Goal: Task Accomplishment & Management: Manage account settings

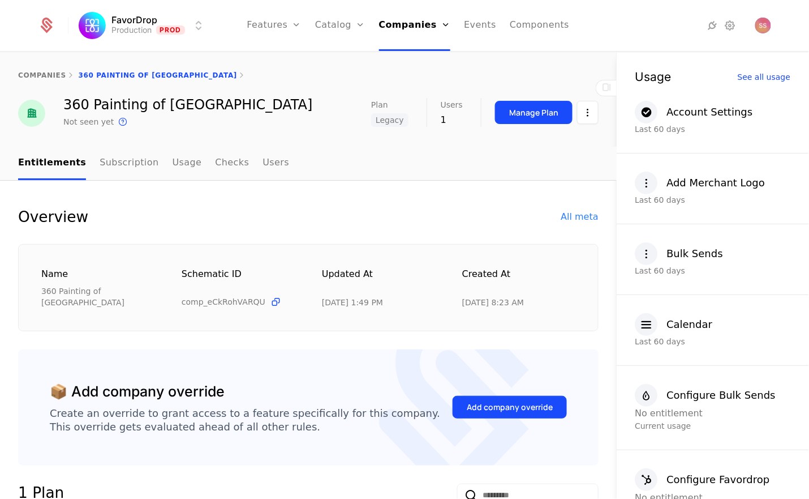
click at [172, 16] on html "FavorDrop Production Prod Features Features Flags Catalog Plans Add Ons Credits…" at bounding box center [404, 249] width 809 height 499
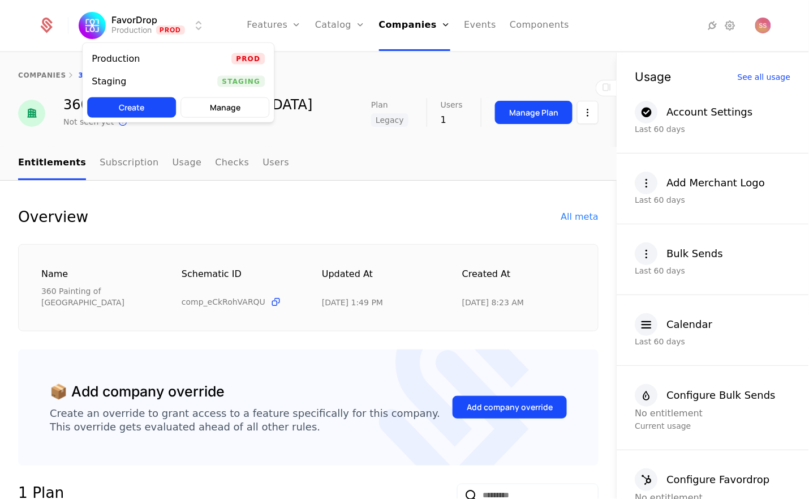
click at [179, 83] on div "Staging Staging" at bounding box center [178, 81] width 191 height 23
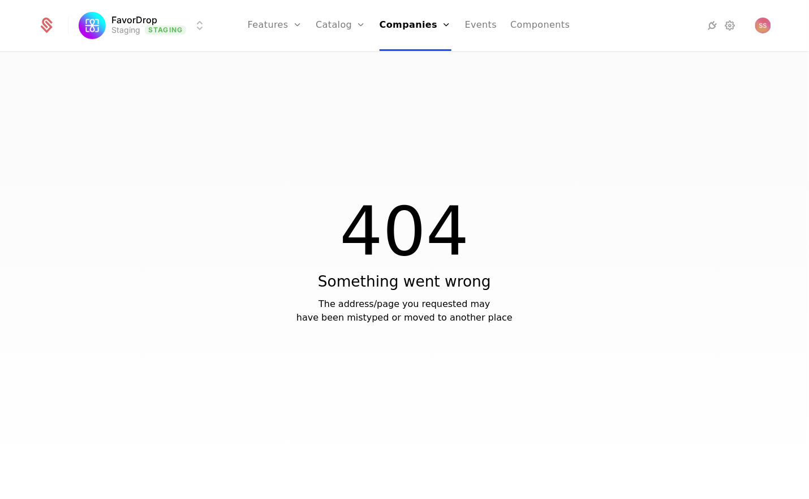
click at [428, 60] on link "Companies" at bounding box center [419, 55] width 52 height 9
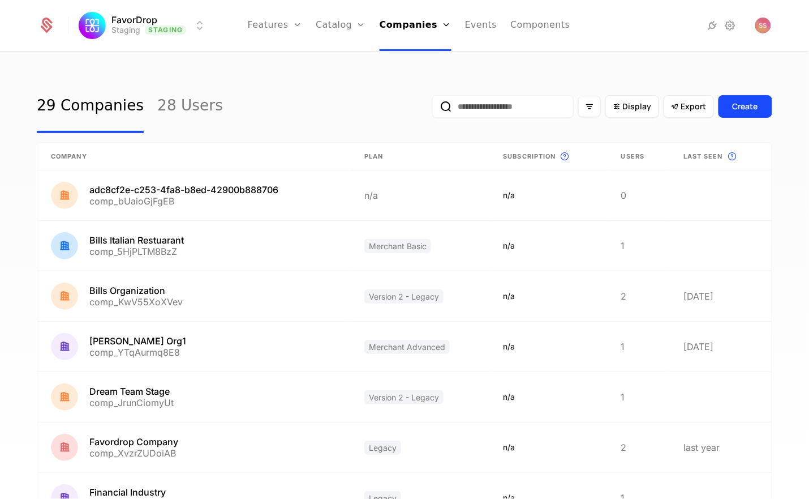
click at [462, 109] on input "email" at bounding box center [502, 106] width 141 height 23
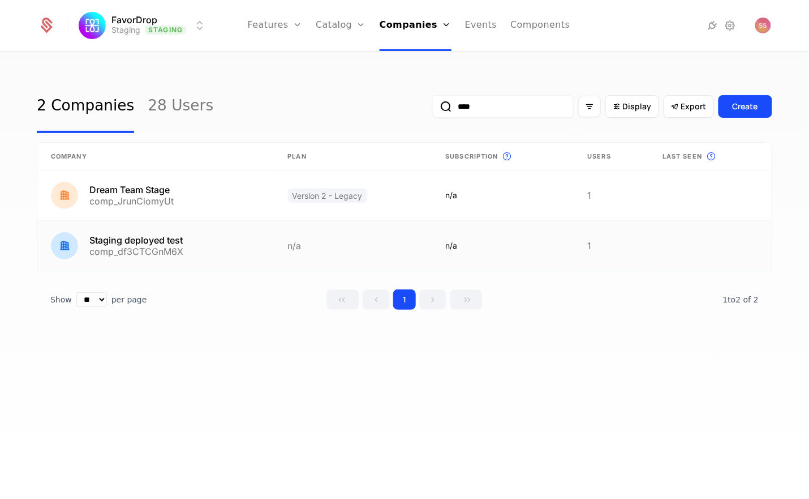
type input "****"
click at [164, 240] on link at bounding box center [155, 246] width 237 height 50
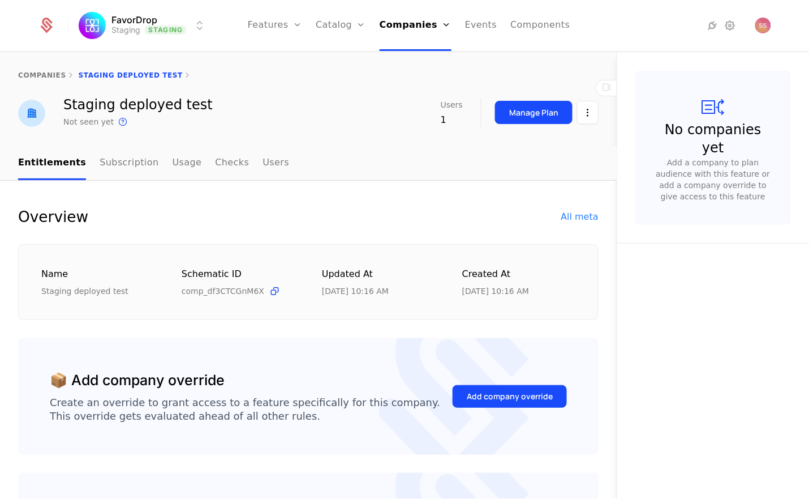
click at [572, 216] on div "All meta" at bounding box center [579, 217] width 37 height 14
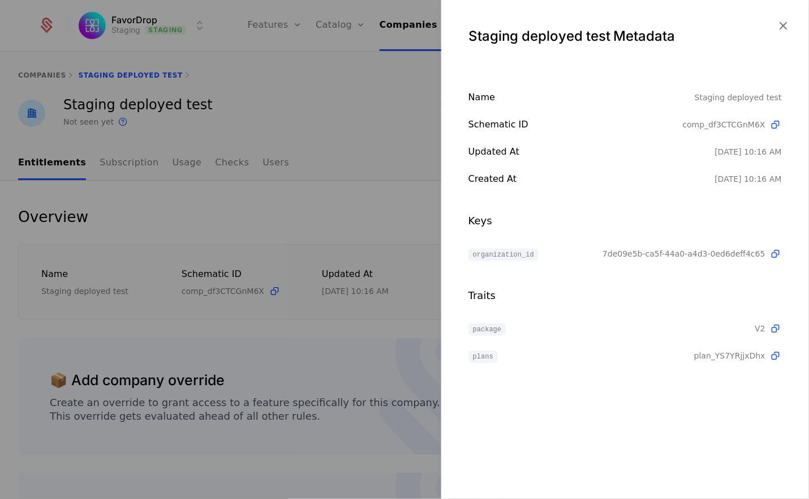
click at [320, 153] on div at bounding box center [404, 249] width 809 height 499
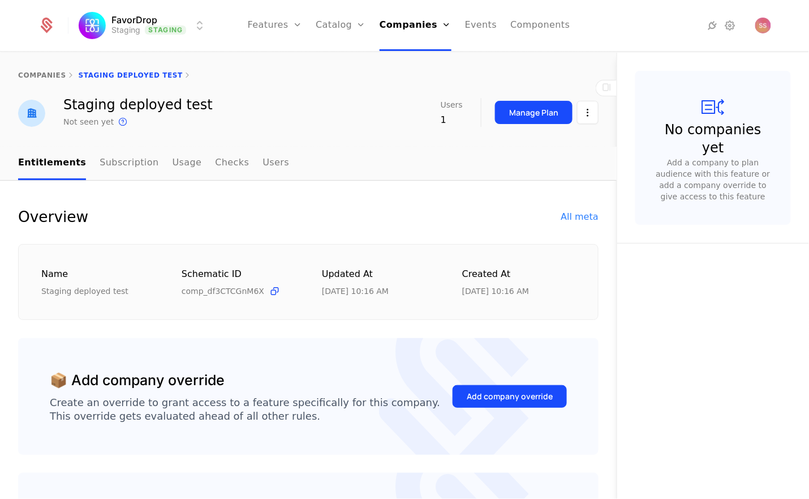
click at [131, 162] on link "Subscription" at bounding box center [129, 163] width 59 height 33
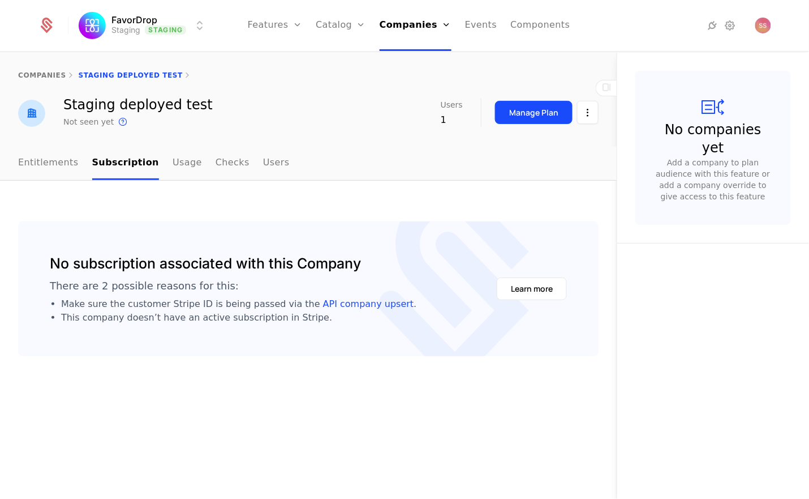
click at [51, 68] on div "companies Staging deployed test" at bounding box center [308, 75] width 617 height 45
click at [44, 76] on link "companies" at bounding box center [42, 75] width 48 height 8
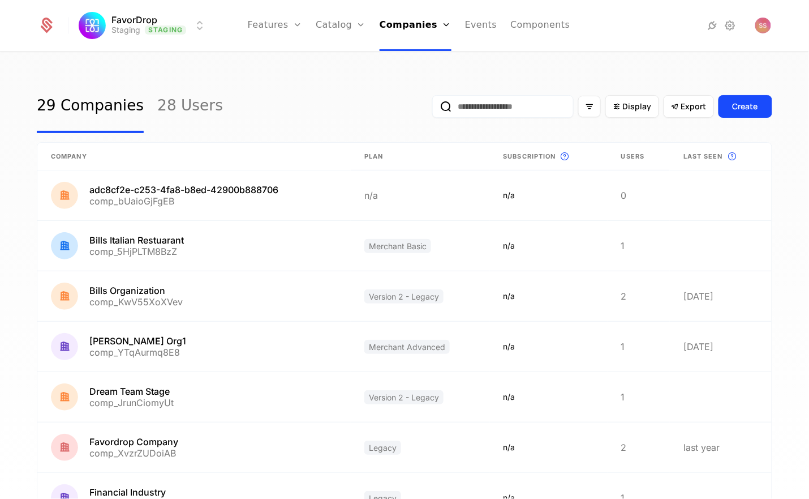
click at [544, 102] on input "email" at bounding box center [502, 106] width 141 height 23
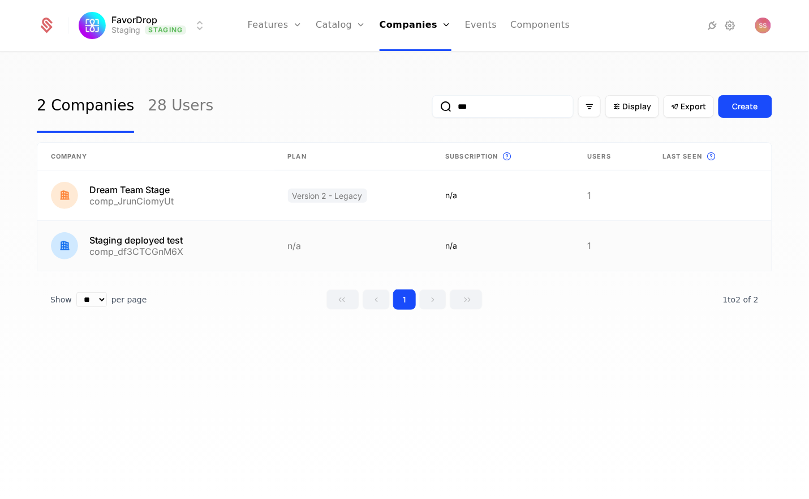
type input "***"
click at [271, 244] on link at bounding box center [155, 246] width 237 height 50
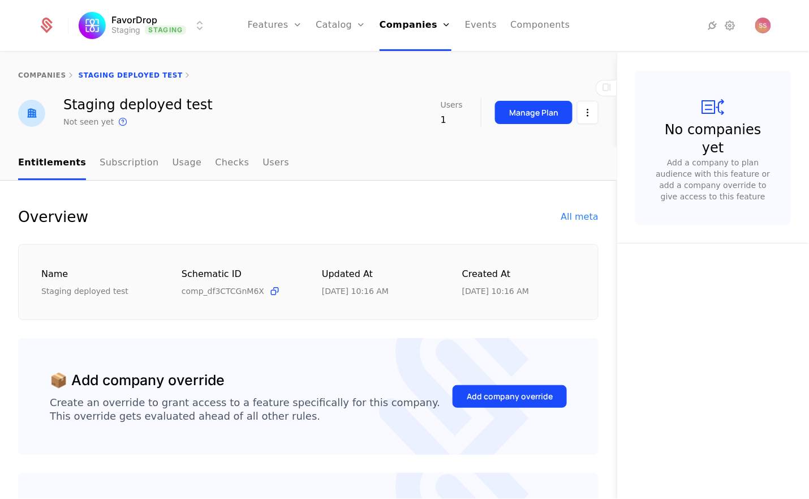
click at [509, 114] on div "Manage Plan" at bounding box center [533, 112] width 49 height 11
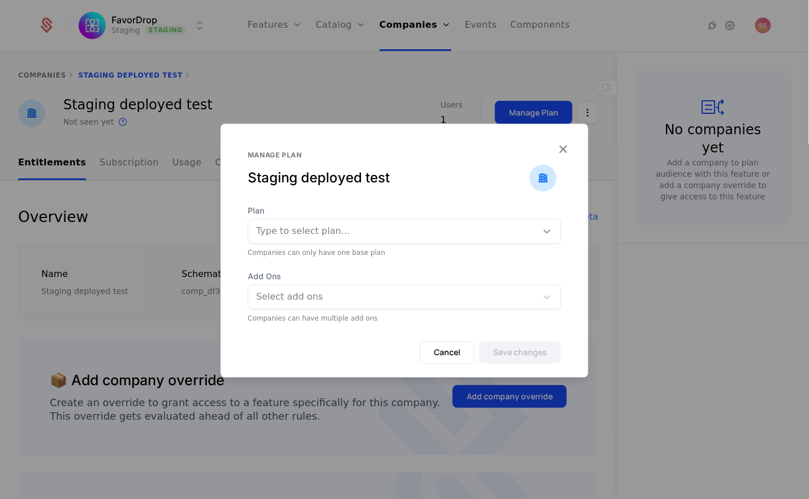
click at [551, 233] on icon at bounding box center [547, 230] width 11 height 11
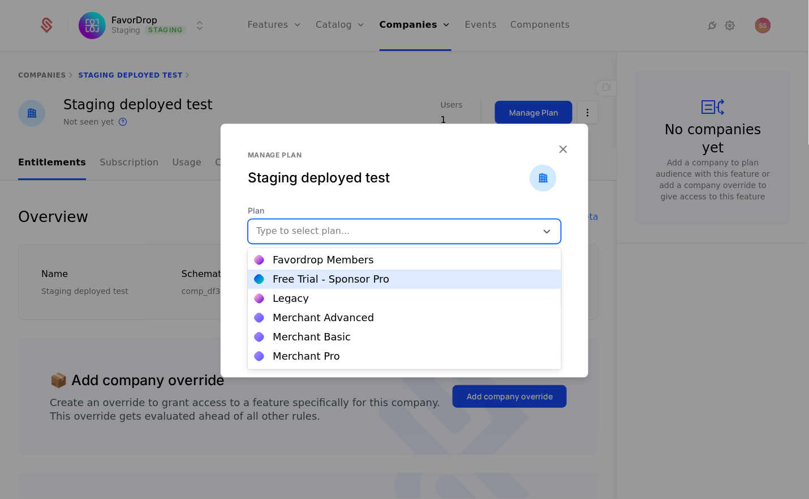
scroll to position [75, 0]
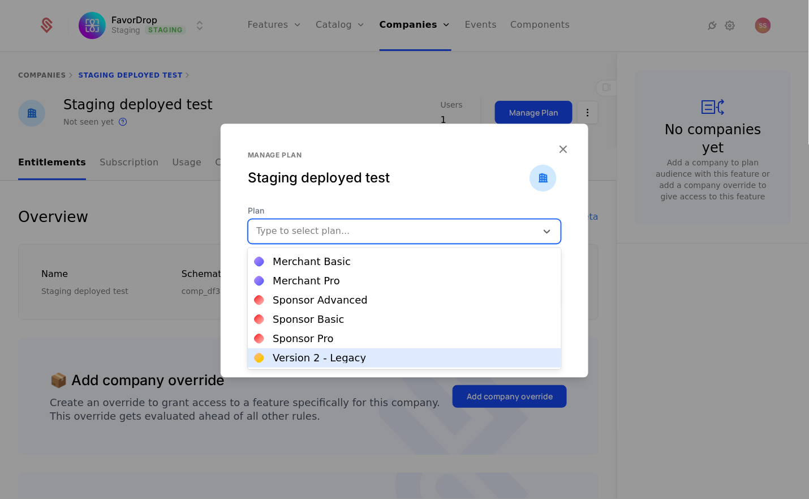
click at [340, 354] on div "Version 2 - Legacy" at bounding box center [319, 358] width 93 height 10
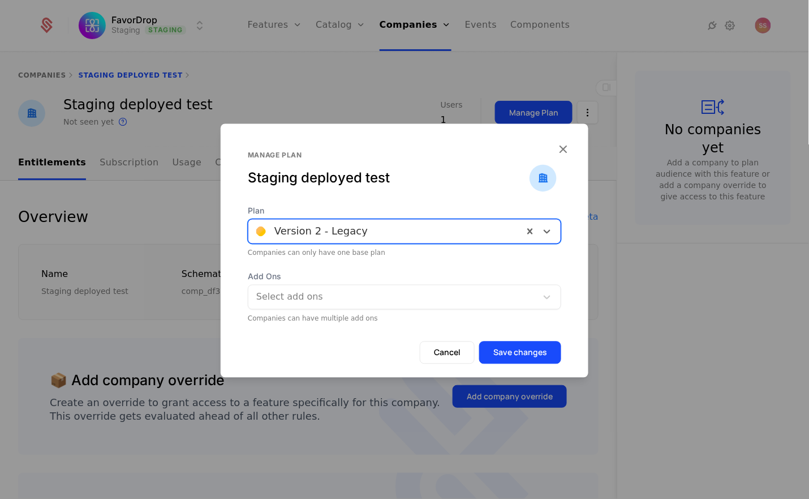
click at [505, 353] on button "Save changes" at bounding box center [520, 352] width 82 height 23
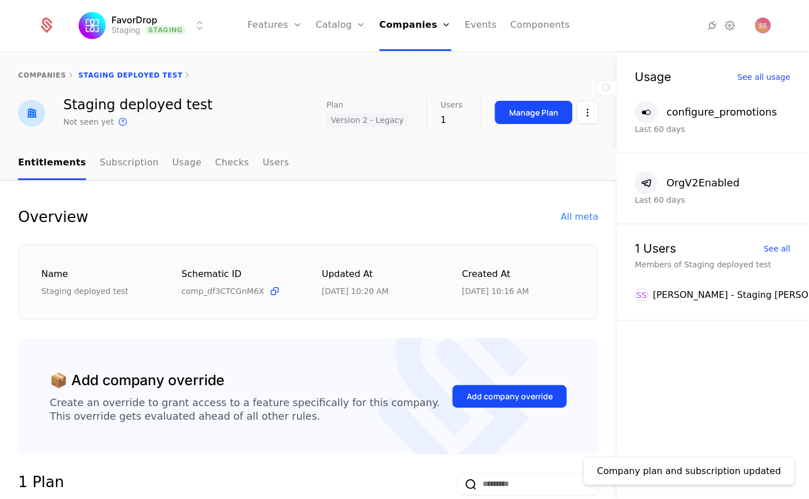
click at [371, 122] on span "Version 2 - Legacy" at bounding box center [367, 120] width 81 height 14
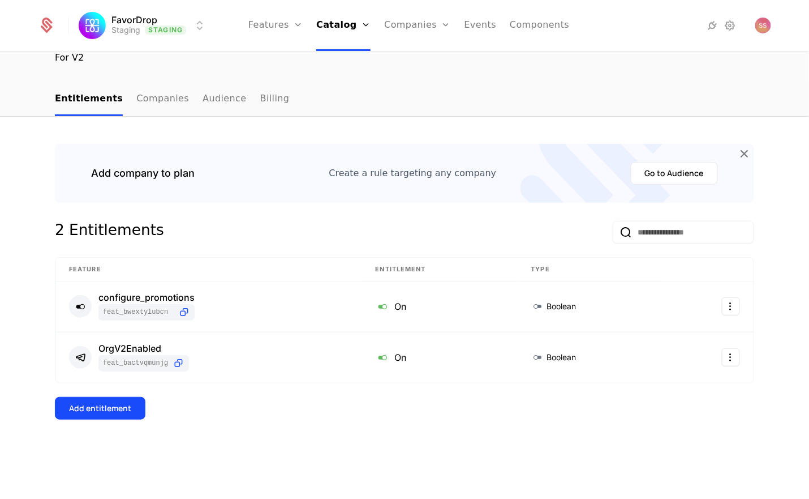
scroll to position [91, 0]
click at [143, 104] on link "Companies" at bounding box center [162, 98] width 53 height 33
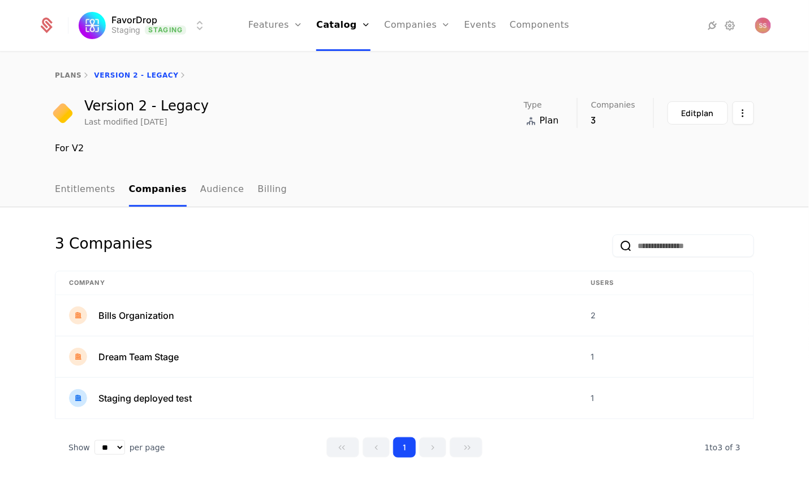
click at [200, 186] on link "Audience" at bounding box center [222, 189] width 44 height 33
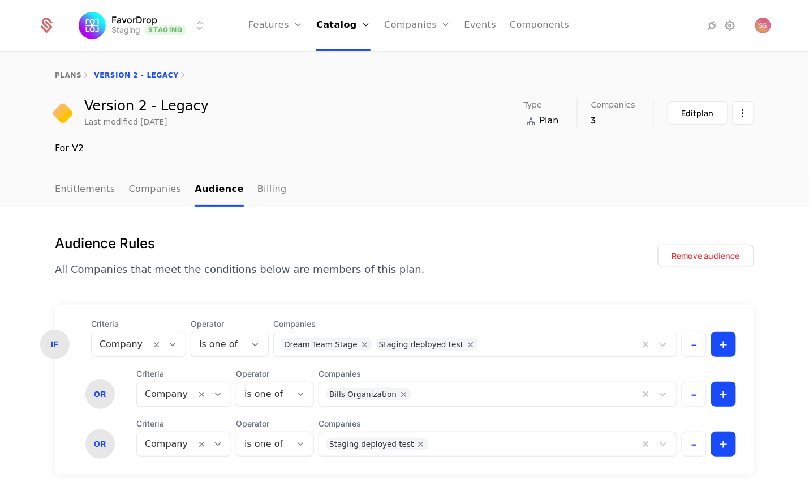
click at [723, 259] on div "Remove audience" at bounding box center [706, 255] width 68 height 11
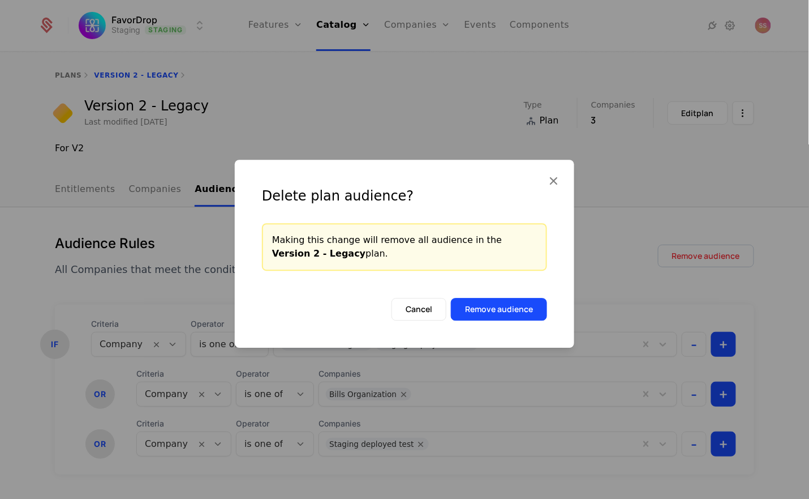
click at [529, 303] on button "Remove audience" at bounding box center [499, 309] width 96 height 23
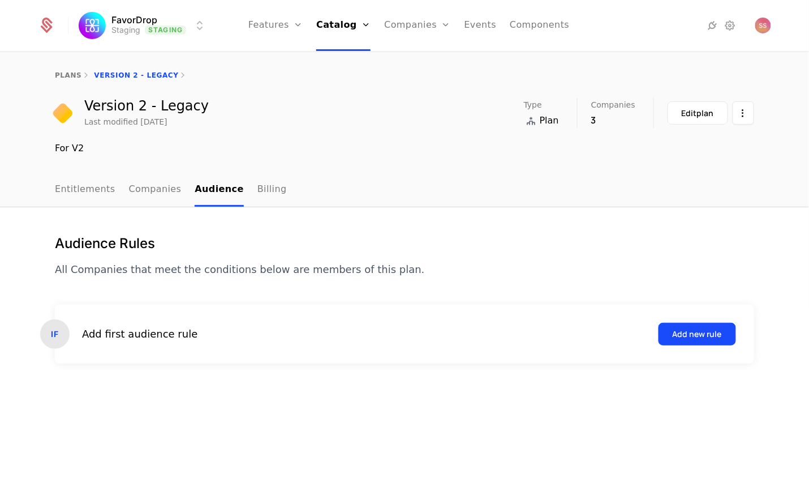
click at [705, 328] on div "Add new rule" at bounding box center [697, 333] width 49 height 11
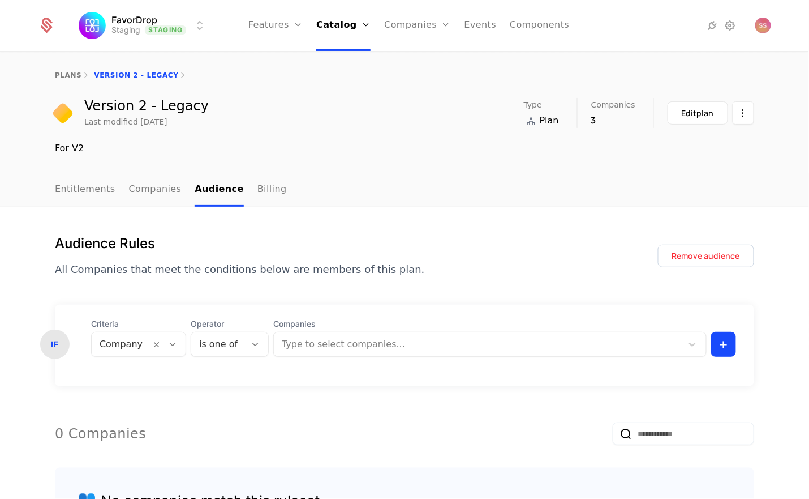
scroll to position [135, 0]
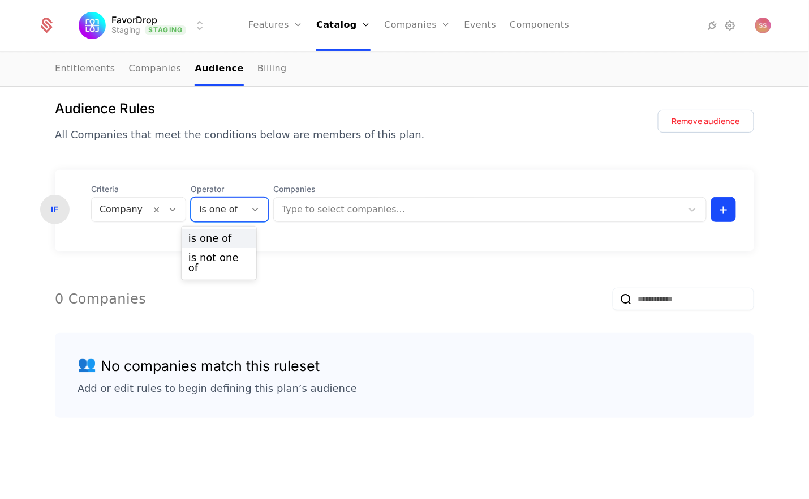
click at [246, 207] on div at bounding box center [255, 209] width 19 height 12
click at [168, 214] on icon at bounding box center [173, 209] width 10 height 10
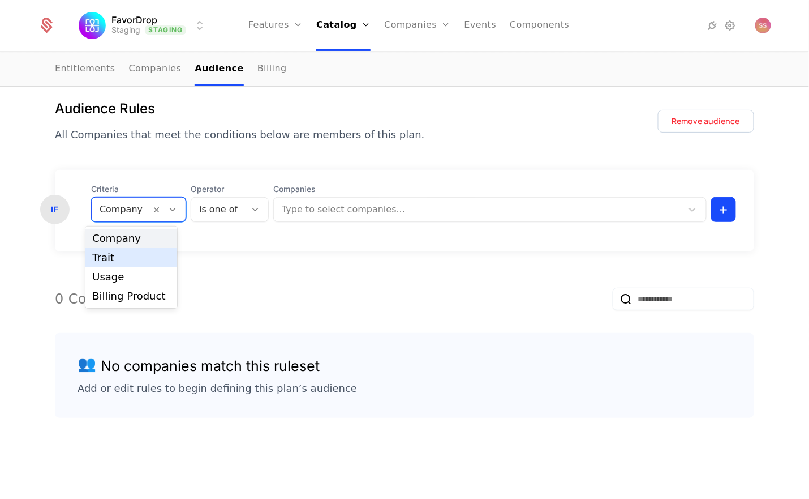
click at [110, 256] on div "Trait" at bounding box center [131, 257] width 78 height 10
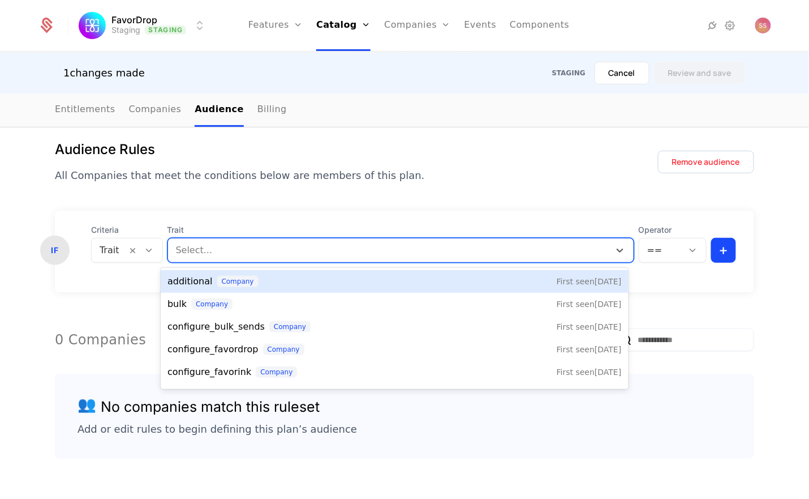
click at [214, 255] on div at bounding box center [389, 250] width 426 height 16
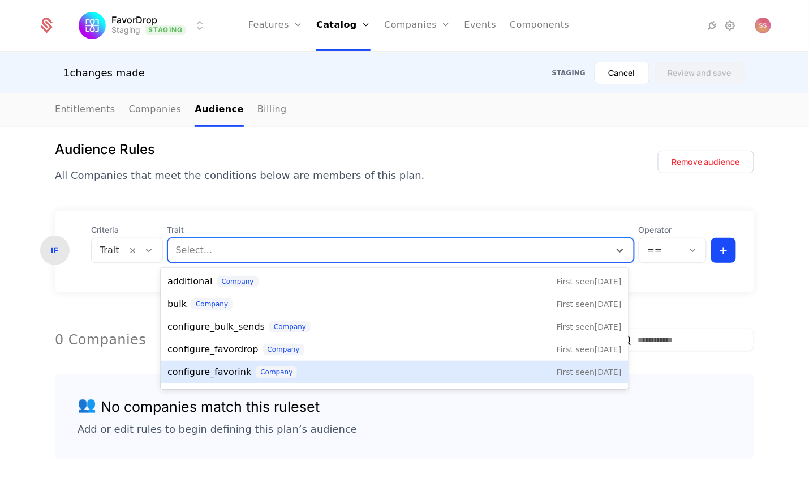
scroll to position [2, 0]
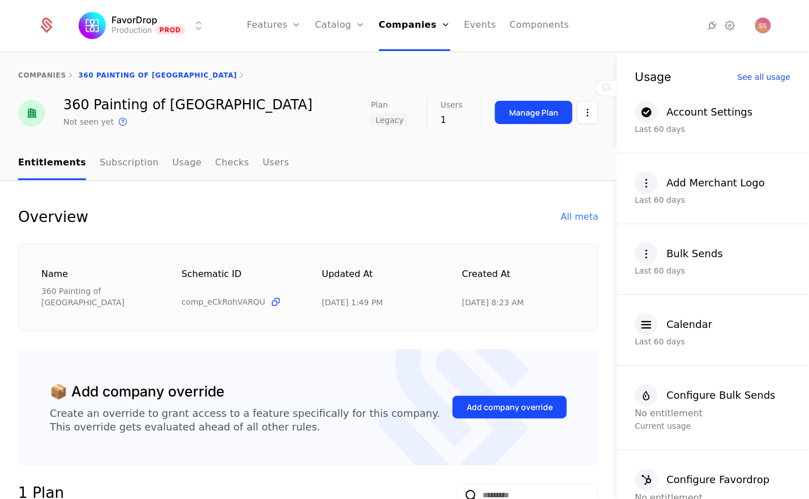
click at [189, 20] on html "FavorDrop Production Prod Features Features Flags Catalog Plans Add Ons Credits…" at bounding box center [404, 249] width 809 height 499
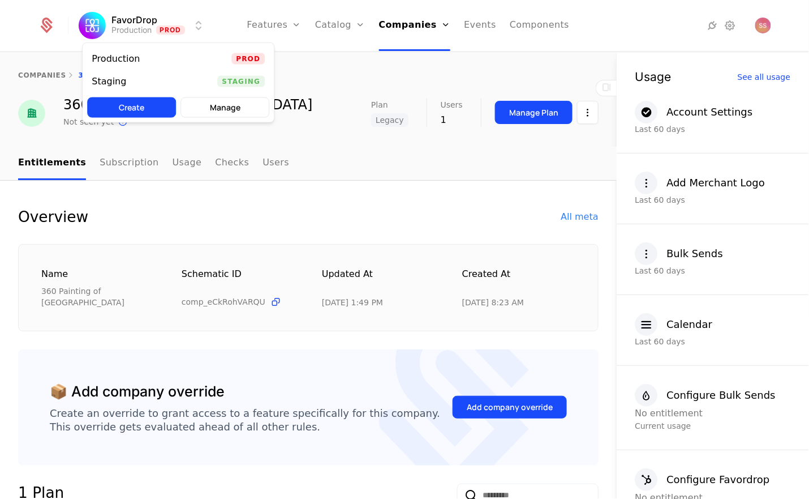
click at [147, 79] on div "Staging Staging" at bounding box center [178, 81] width 191 height 23
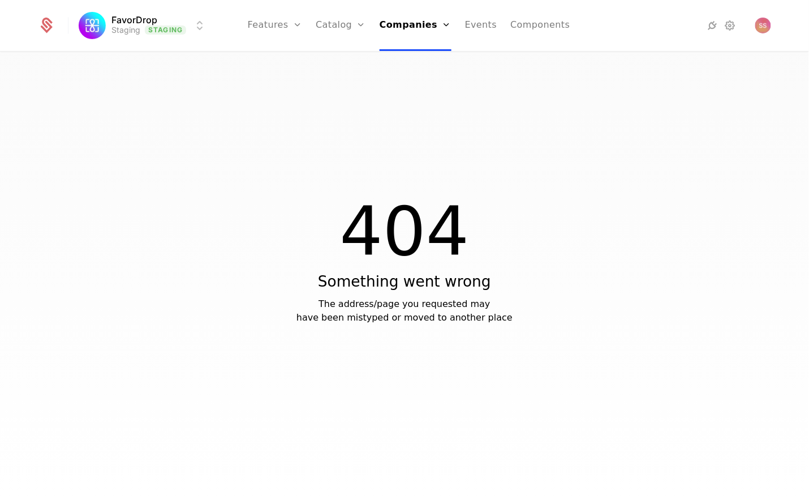
click at [345, 24] on link "Catalog" at bounding box center [341, 25] width 50 height 51
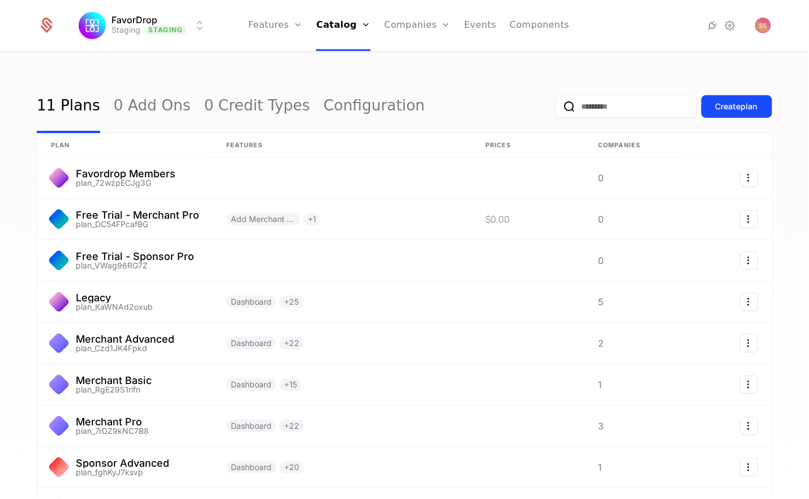
click at [355, 60] on link "Plans" at bounding box center [359, 55] width 58 height 9
click at [577, 109] on input "email" at bounding box center [626, 106] width 141 height 23
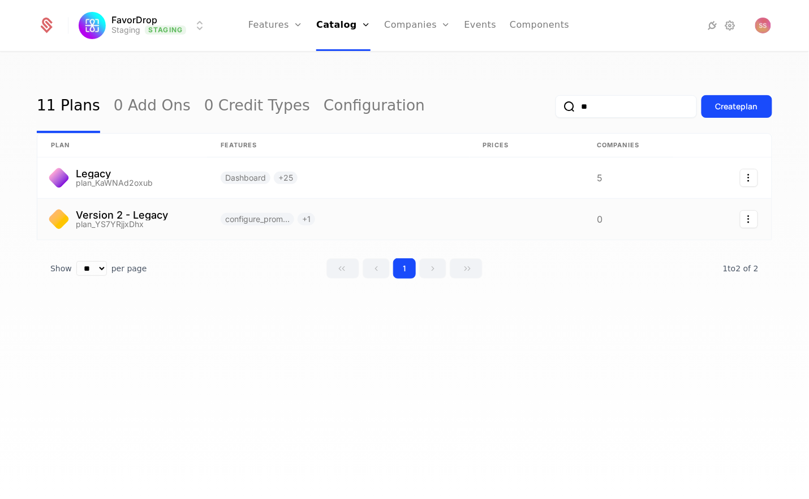
type input "**"
click at [152, 214] on link at bounding box center [122, 219] width 170 height 41
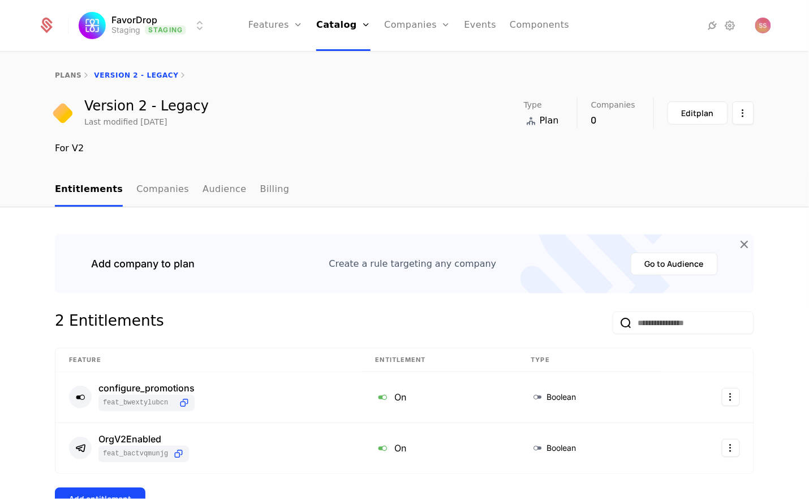
click at [150, 195] on link "Companies" at bounding box center [162, 189] width 53 height 33
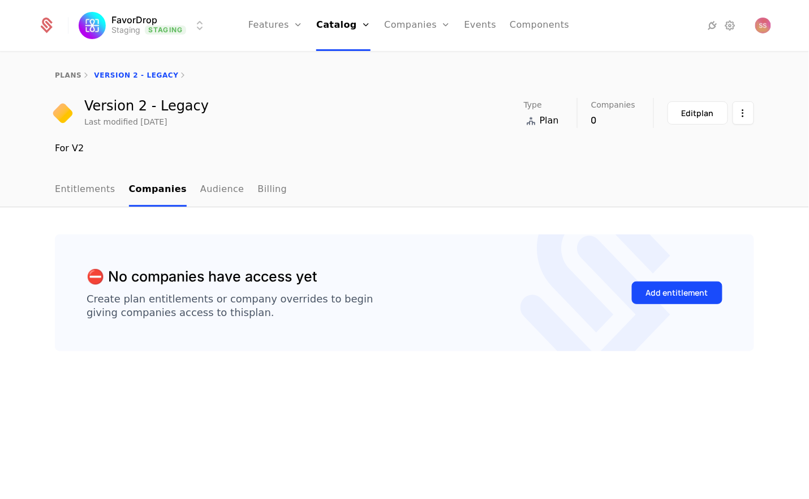
click at [98, 188] on link "Entitlements" at bounding box center [85, 189] width 61 height 33
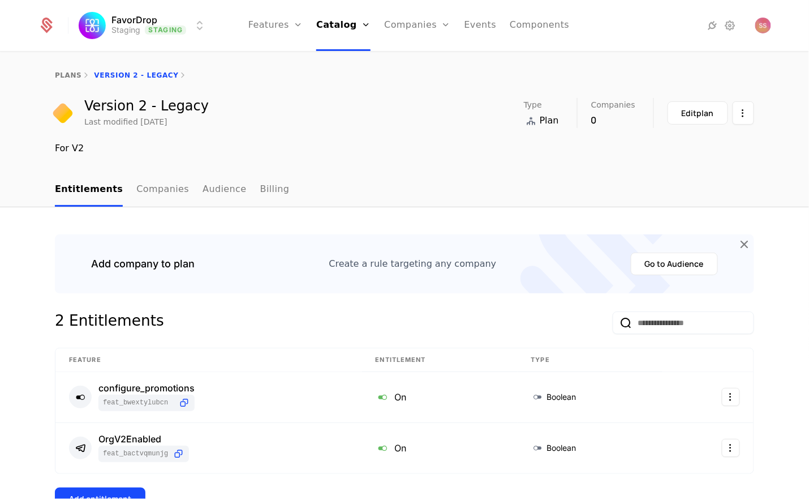
click at [659, 259] on button "Go to Audience" at bounding box center [674, 263] width 87 height 23
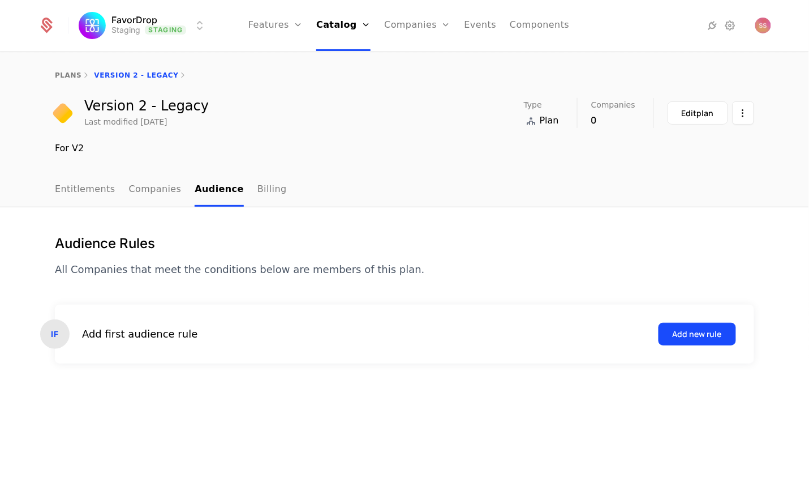
click at [713, 332] on div "Add new rule" at bounding box center [697, 333] width 49 height 11
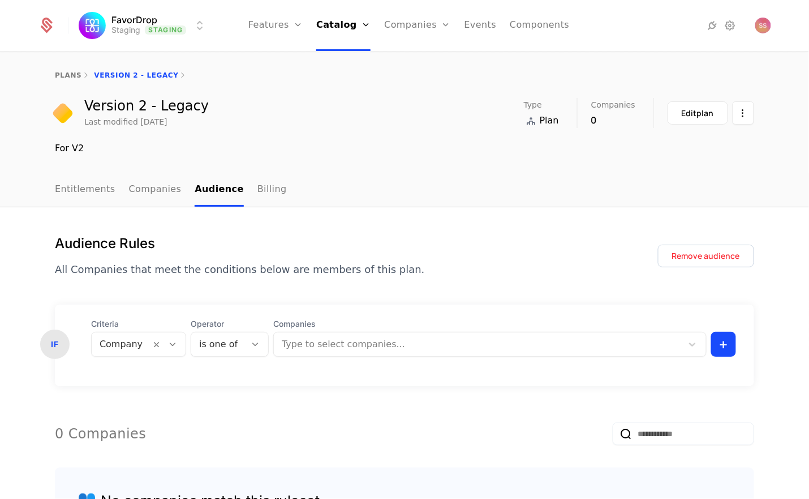
click at [229, 351] on div "is one of" at bounding box center [218, 344] width 54 height 20
click at [168, 342] on icon at bounding box center [173, 344] width 10 height 10
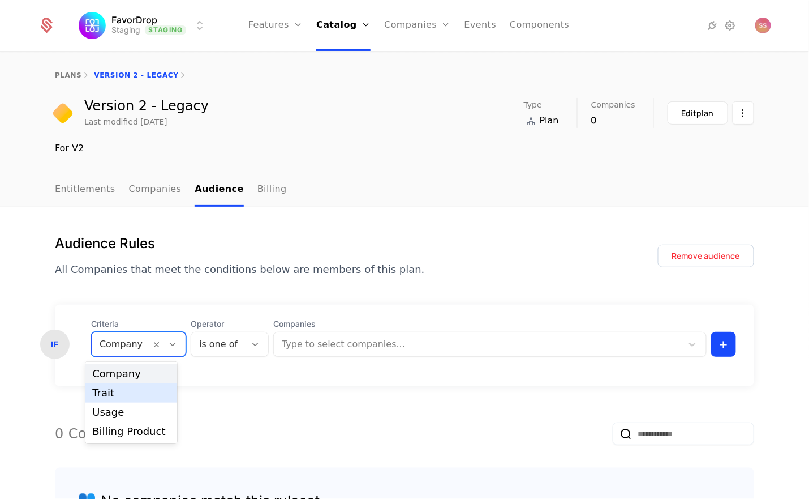
click at [119, 398] on div "Trait" at bounding box center [131, 392] width 92 height 19
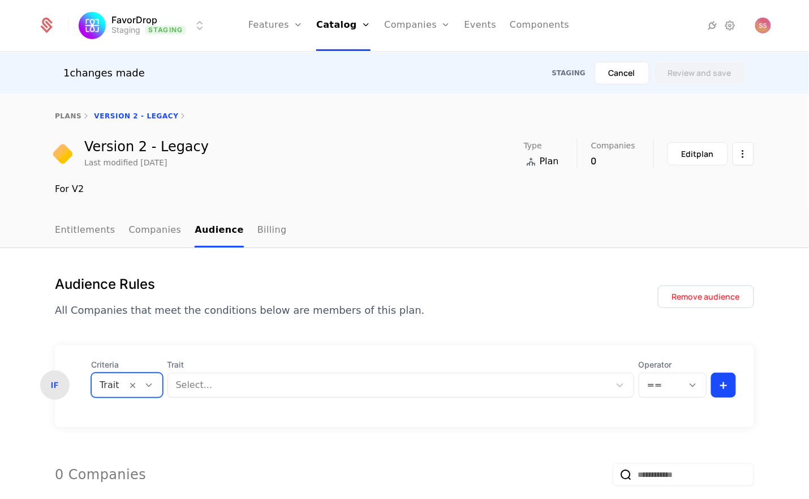
click at [188, 389] on body "FavorDrop Staging Staging Features Features Flags Catalog Plans Add Ons Credits…" at bounding box center [404, 249] width 809 height 499
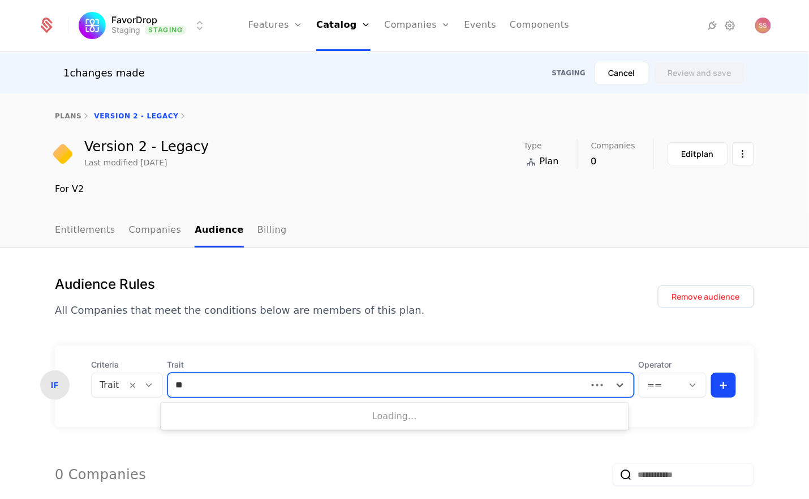
type input "***"
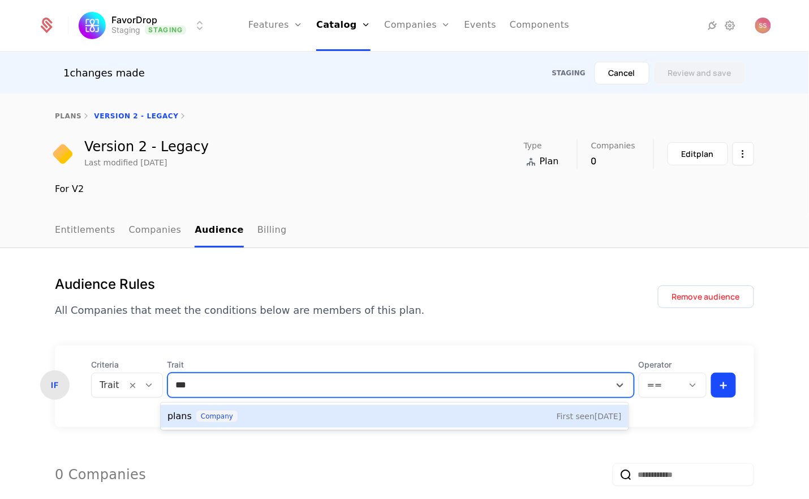
click at [284, 418] on div "plans company First seen 5/14/24" at bounding box center [395, 416] width 454 height 14
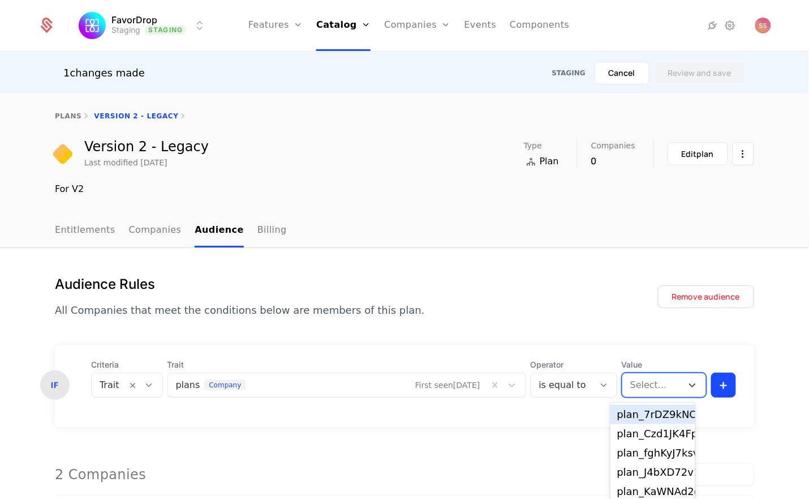
click at [654, 387] on body "FavorDrop Staging Staging Features Features Flags Catalog Plans Add Ons Credits…" at bounding box center [404, 249] width 809 height 499
click at [646, 371] on div "Value plan_7rDZ9kNC7B8, 1 of 7. 7 results available. Use Up and Down to choose …" at bounding box center [664, 378] width 85 height 38
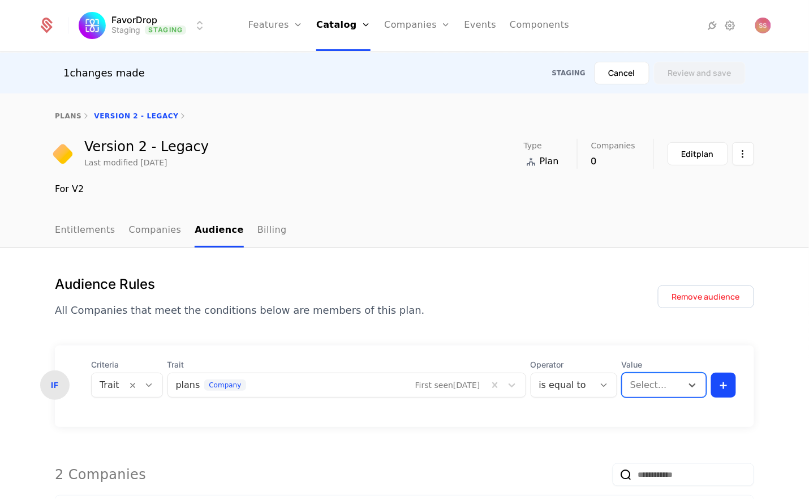
paste input "**********"
type input "**********"
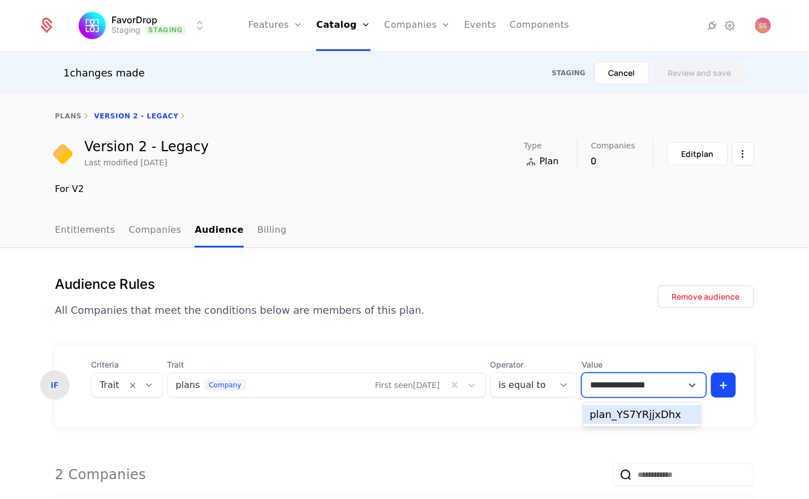
click at [649, 415] on div "plan_YS7YRjjxDhx" at bounding box center [642, 414] width 104 height 10
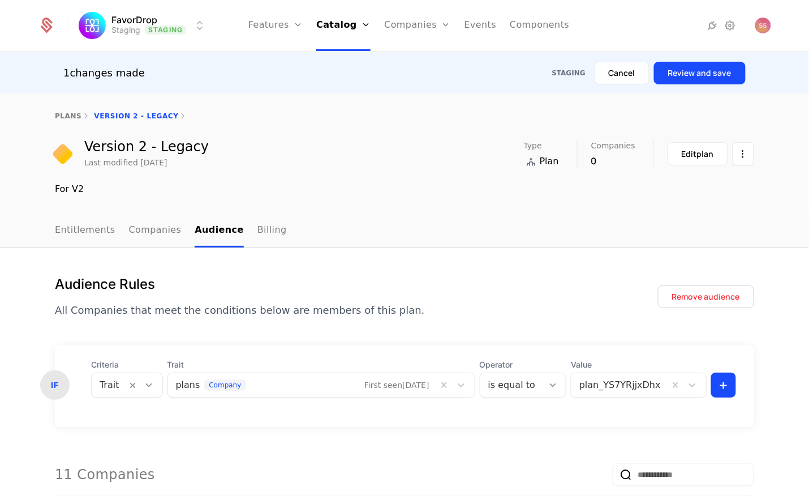
click at [704, 80] on button "Review and save" at bounding box center [700, 73] width 92 height 23
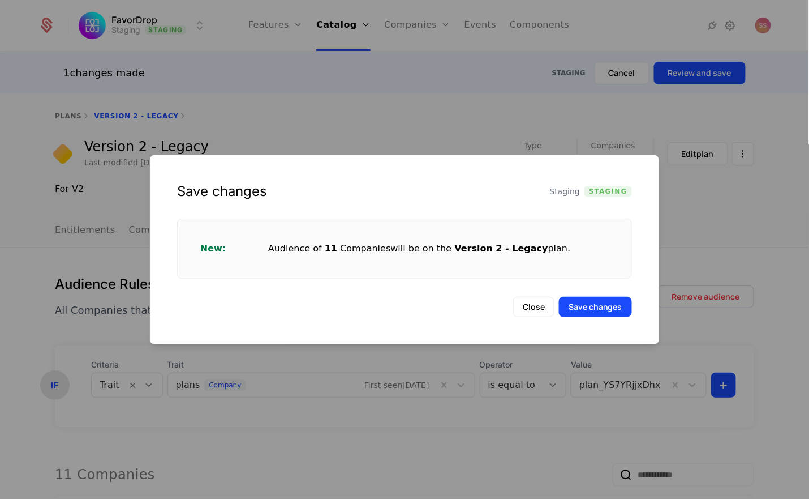
click at [590, 307] on button "Save changes" at bounding box center [595, 307] width 73 height 20
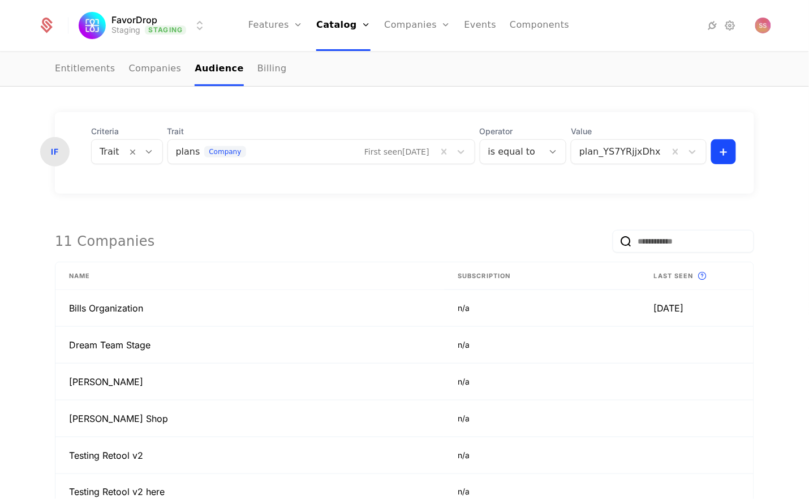
scroll to position [342, 0]
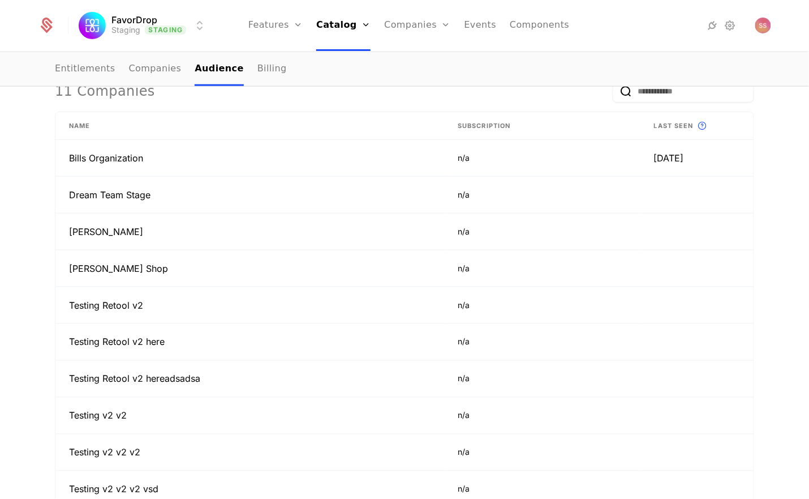
drag, startPoint x: 803, startPoint y: 222, endPoint x: 794, endPoint y: 200, distance: 23.6
click at [794, 200] on div "Audience Rules All Companies that meet the conditions below are members of this…" at bounding box center [404, 255] width 809 height 781
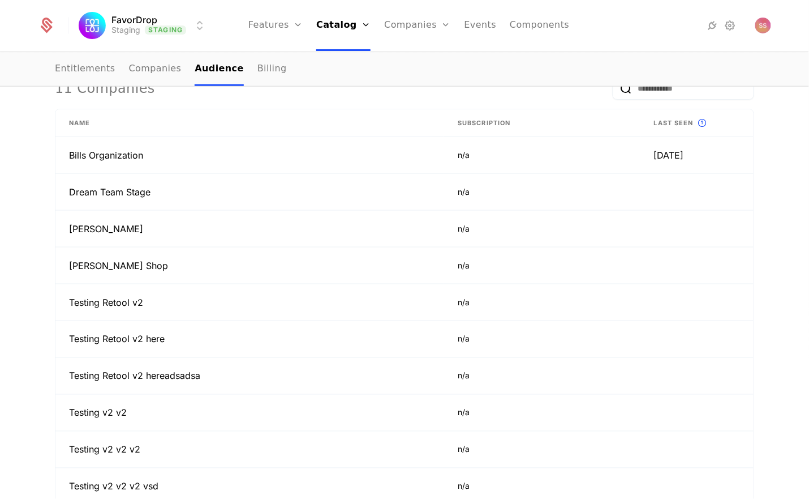
scroll to position [324, 0]
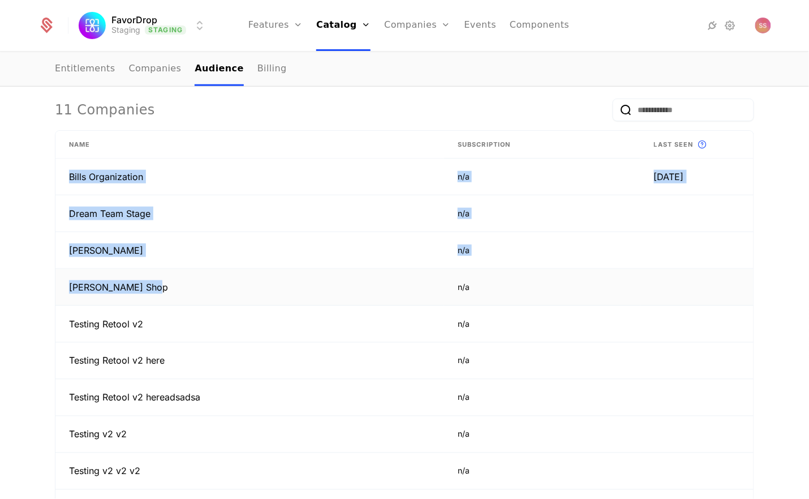
drag, startPoint x: 63, startPoint y: 171, endPoint x: 155, endPoint y: 298, distance: 156.1
click at [155, 298] on tbody "Bills Organization n/a 11 months ago Dream Team Stage n/a Flora Flowers n/a Ter…" at bounding box center [404, 341] width 698 height 367
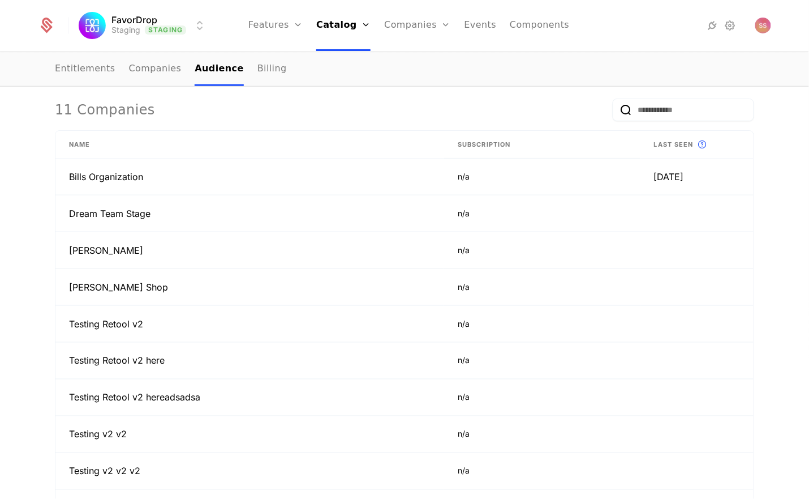
click at [699, 71] on nav "Entitlements Companies Audience Billing" at bounding box center [405, 69] width 700 height 33
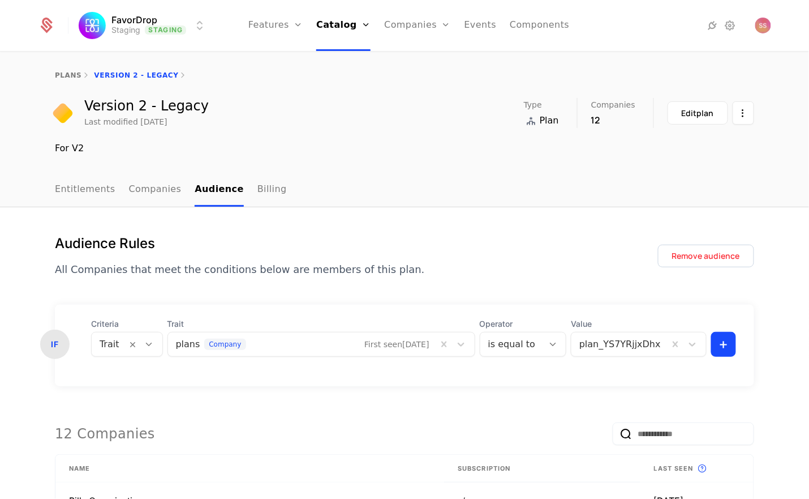
click at [136, 71] on div "plans Version 2 - Legacy" at bounding box center [405, 75] width 700 height 9
click at [90, 182] on link "Entitlements" at bounding box center [85, 189] width 61 height 33
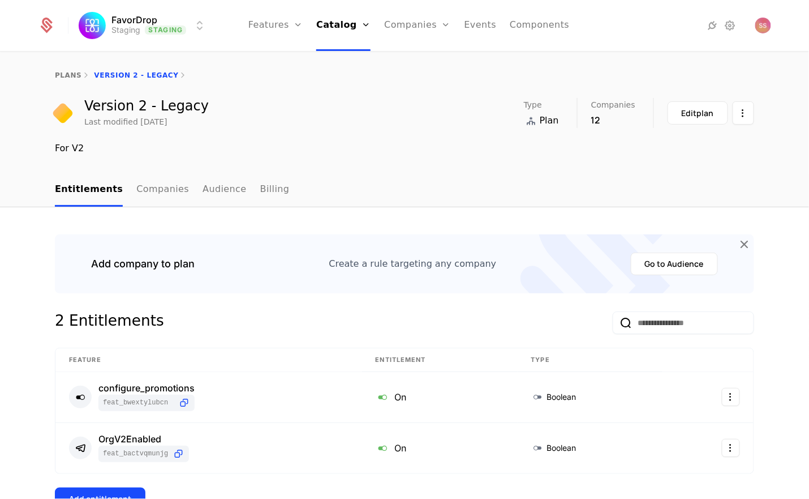
click at [136, 191] on link "Companies" at bounding box center [162, 189] width 53 height 33
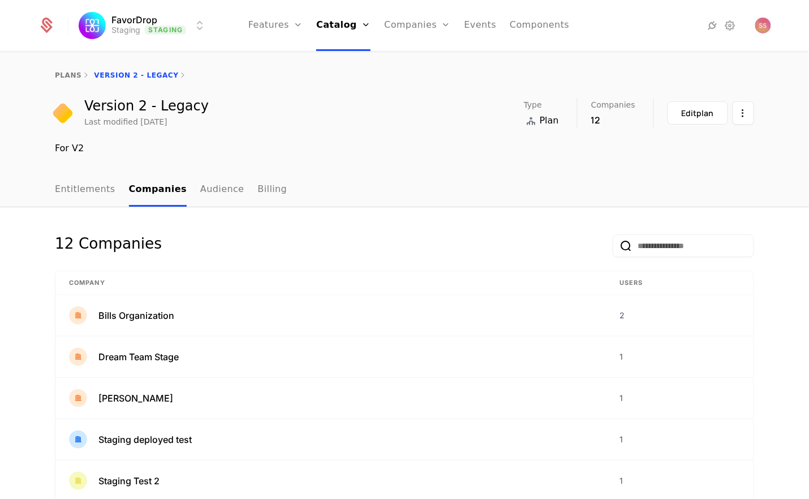
click at [486, 17] on link "Events" at bounding box center [481, 25] width 32 height 51
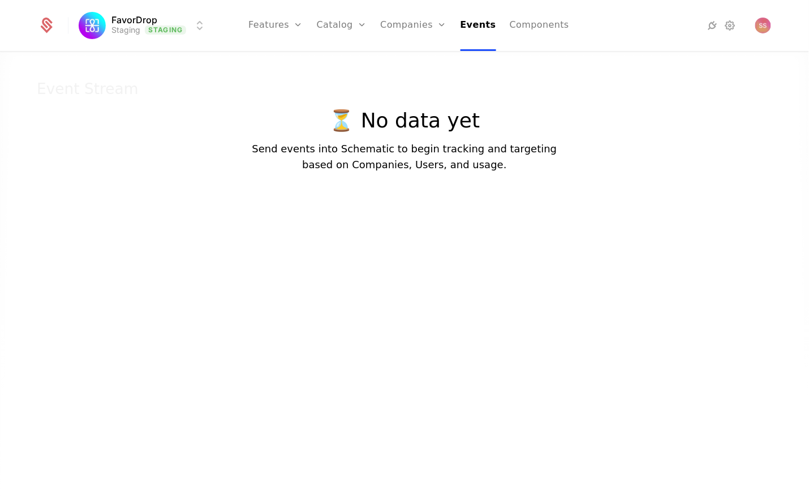
click at [408, 21] on link "Companies" at bounding box center [413, 25] width 66 height 51
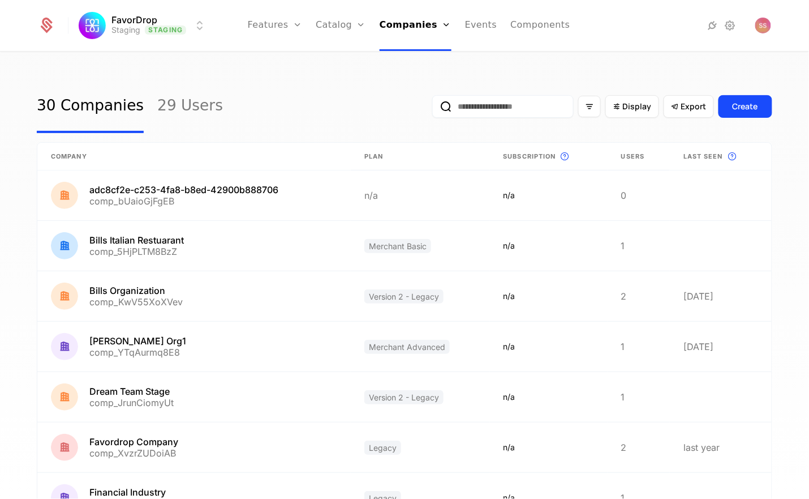
click at [407, 23] on link "Companies" at bounding box center [416, 25] width 72 height 51
click at [415, 57] on link "Companies" at bounding box center [419, 55] width 52 height 9
click at [418, 60] on link "Companies" at bounding box center [419, 55] width 52 height 9
click at [120, 328] on link at bounding box center [194, 346] width 314 height 50
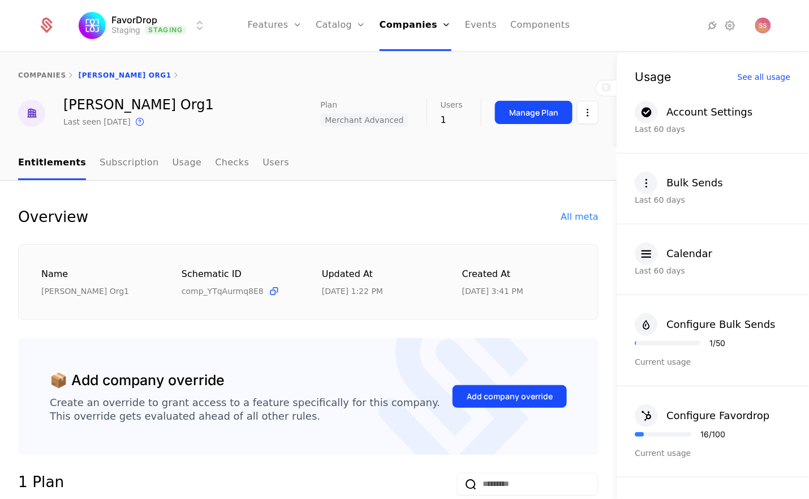
click at [215, 164] on link "Checks" at bounding box center [232, 163] width 34 height 33
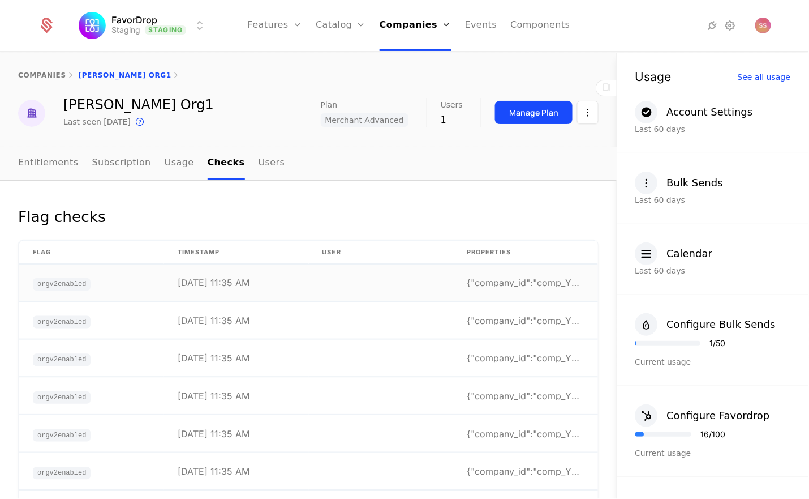
drag, startPoint x: 256, startPoint y: 286, endPoint x: 176, endPoint y: 281, distance: 80.5
click at [176, 281] on td "10/7/25, 11:35 AM" at bounding box center [236, 282] width 145 height 37
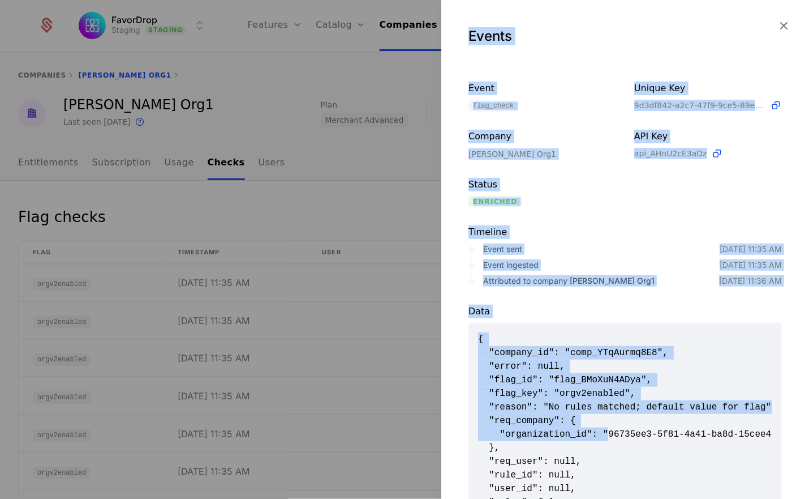
scroll to position [0, 1]
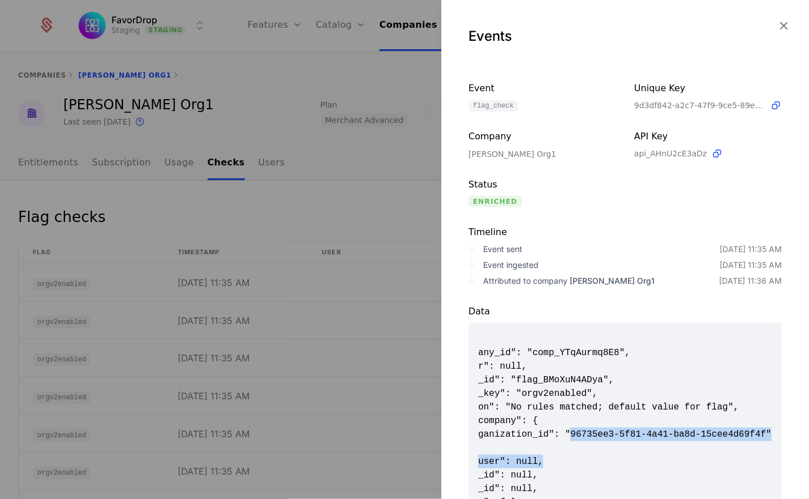
drag, startPoint x: 611, startPoint y: 433, endPoint x: 732, endPoint y: 458, distance: 123.8
click at [732, 458] on span "{ "company_id": "comp_YTqAurmq8E8", "error": null, "flag_id": "flag_BMoXuN4ADya…" at bounding box center [625, 427] width 294 height 190
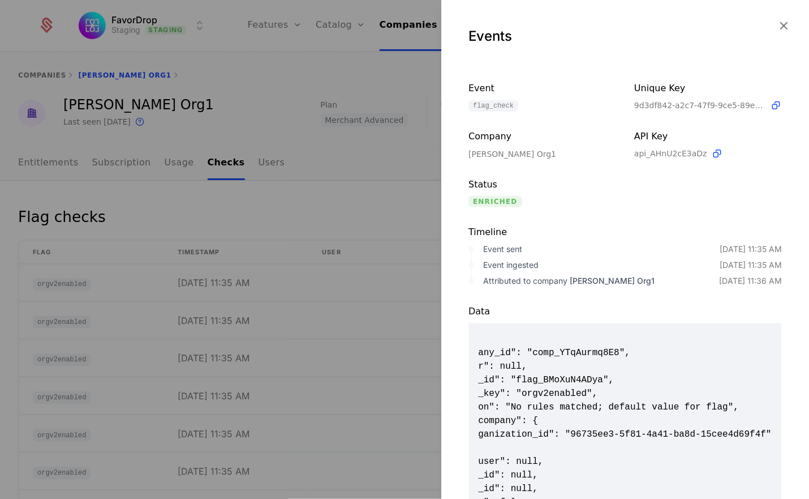
click at [698, 385] on span "{ "company_id": "comp_YTqAurmq8E8", "error": null, "flag_id": "flag_BMoXuN4ADya…" at bounding box center [625, 427] width 294 height 190
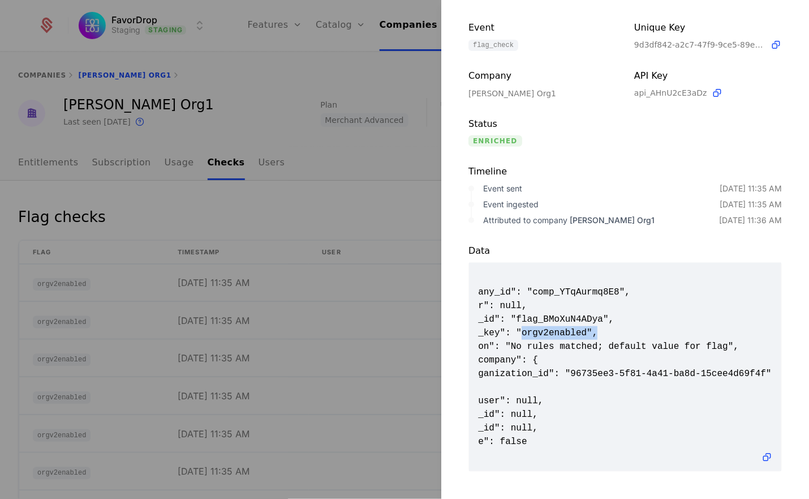
drag, startPoint x: 497, startPoint y: 308, endPoint x: 577, endPoint y: 310, distance: 79.2
click at [577, 310] on span "{ "company_id": "comp_YTqAurmq8E8", "error": null, "flag_id": "flag_BMoXuN4ADya…" at bounding box center [625, 367] width 294 height 190
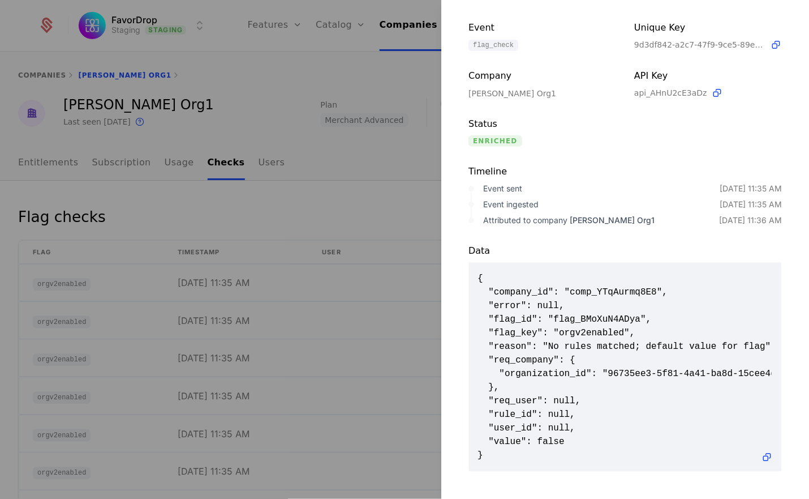
drag, startPoint x: 253, startPoint y: 282, endPoint x: 161, endPoint y: 282, distance: 92.3
click at [161, 282] on div at bounding box center [404, 249] width 809 height 499
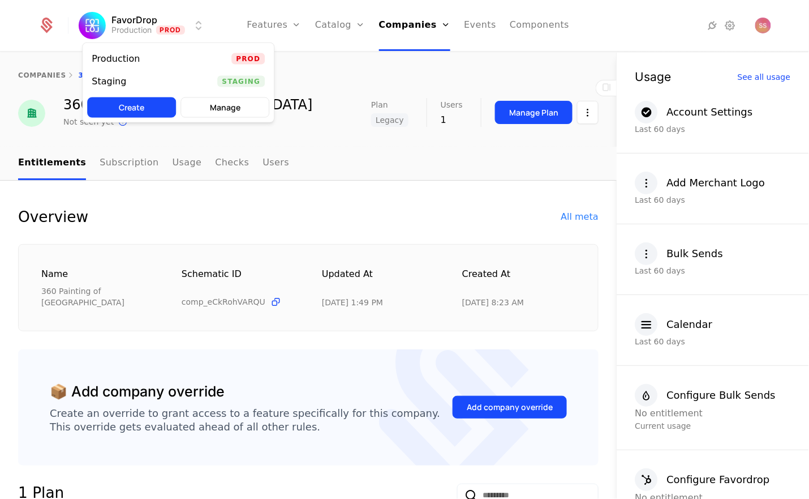
click at [173, 36] on html "FavorDrop Production Prod Features Features Flags Catalog Plans Add Ons Credits…" at bounding box center [404, 249] width 809 height 499
click at [160, 76] on div "Staging Staging" at bounding box center [178, 81] width 191 height 23
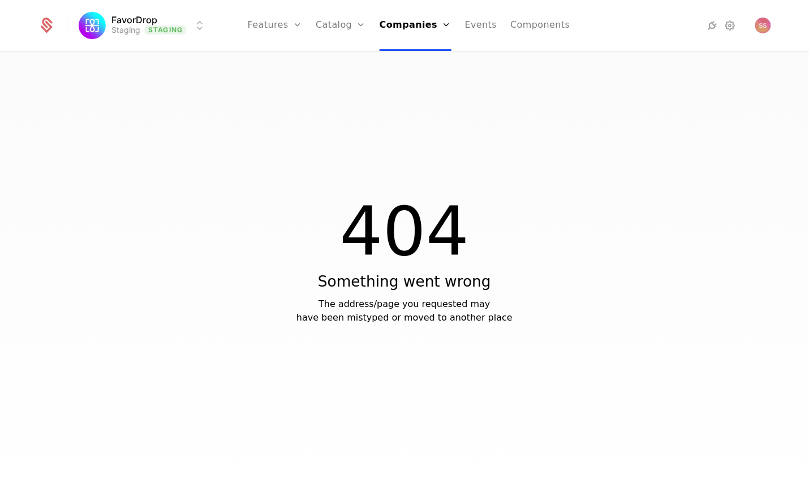
click at [413, 53] on link "Companies" at bounding box center [419, 55] width 52 height 9
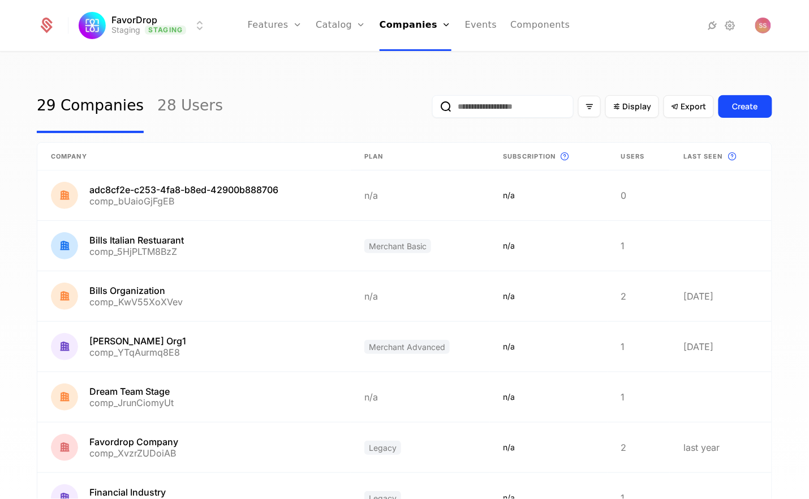
click at [465, 107] on input "email" at bounding box center [502, 106] width 141 height 23
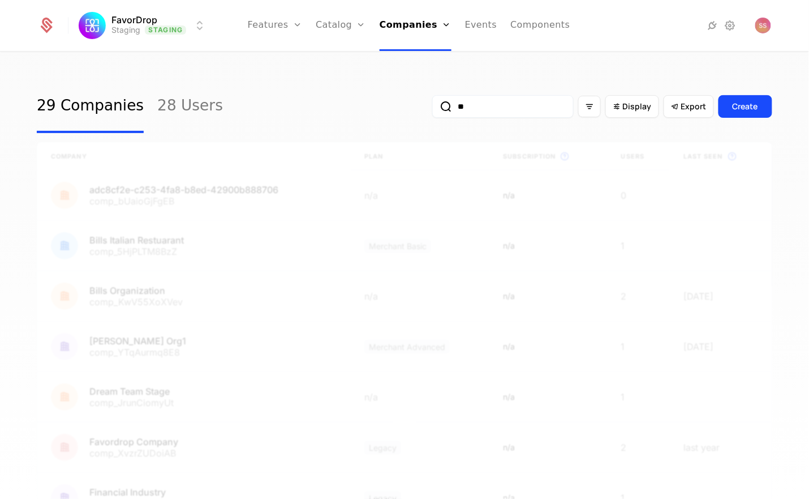
type input "*"
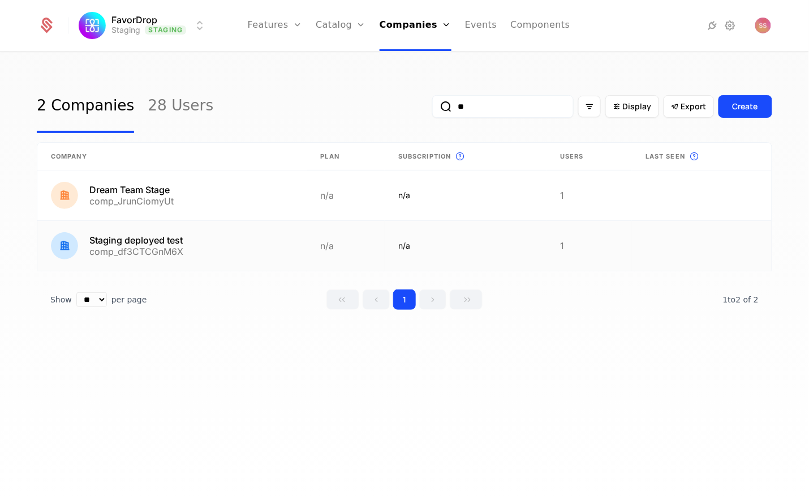
type input "**"
click at [185, 247] on link at bounding box center [172, 246] width 270 height 50
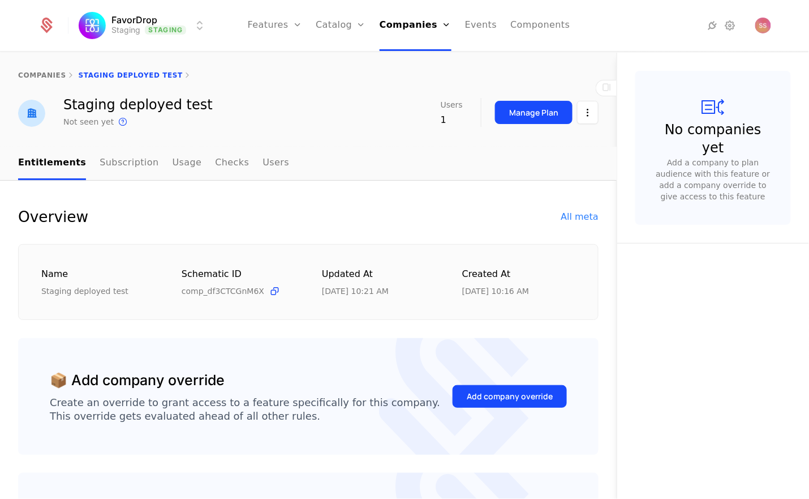
click at [566, 216] on div "All meta" at bounding box center [579, 217] width 37 height 14
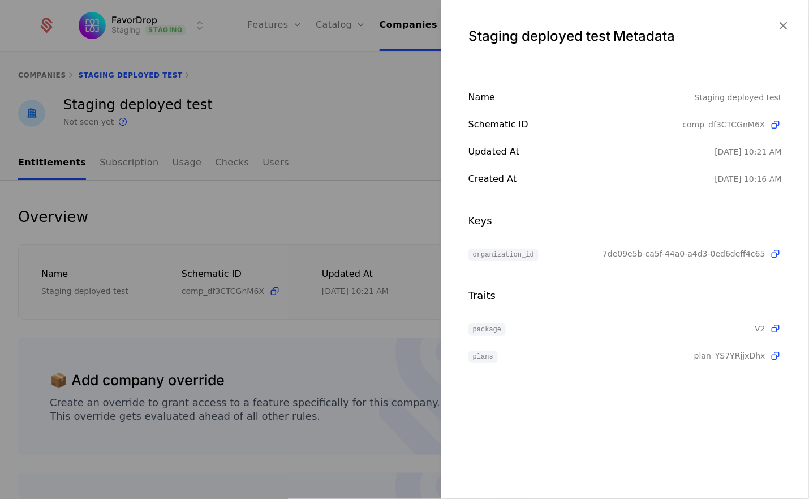
click at [777, 356] on icon at bounding box center [776, 356] width 12 height 12
click at [787, 19] on icon "button" at bounding box center [783, 25] width 15 height 15
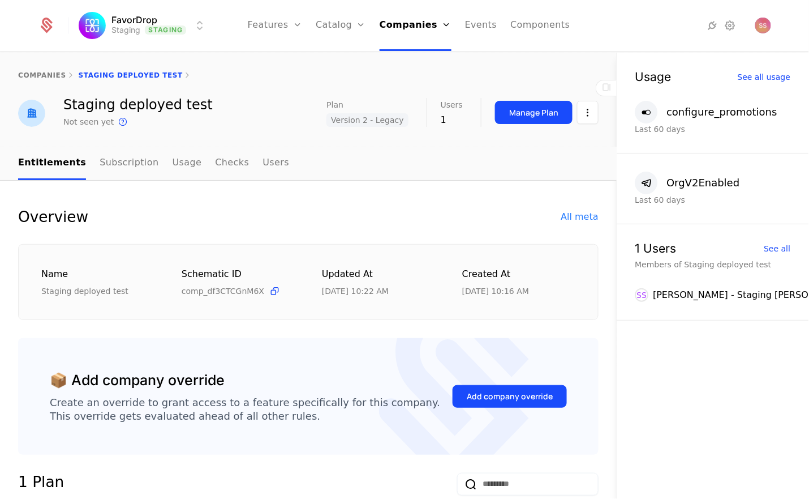
click at [354, 59] on link "Plans" at bounding box center [358, 55] width 58 height 9
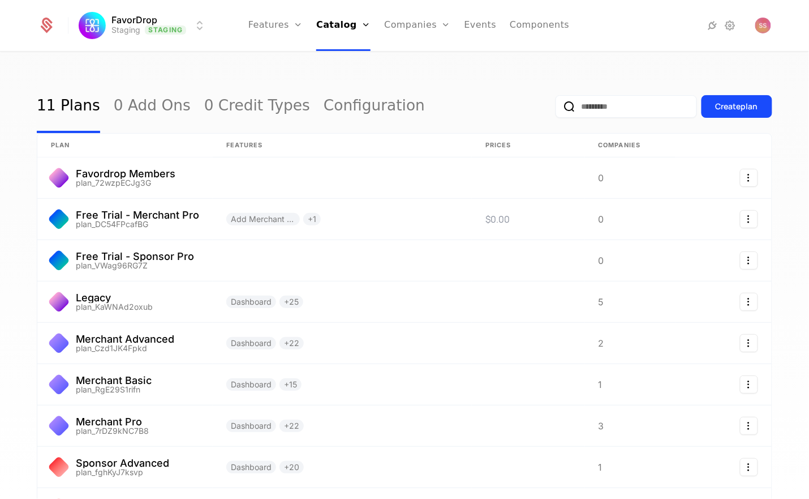
click at [281, 31] on link "Features" at bounding box center [275, 25] width 54 height 51
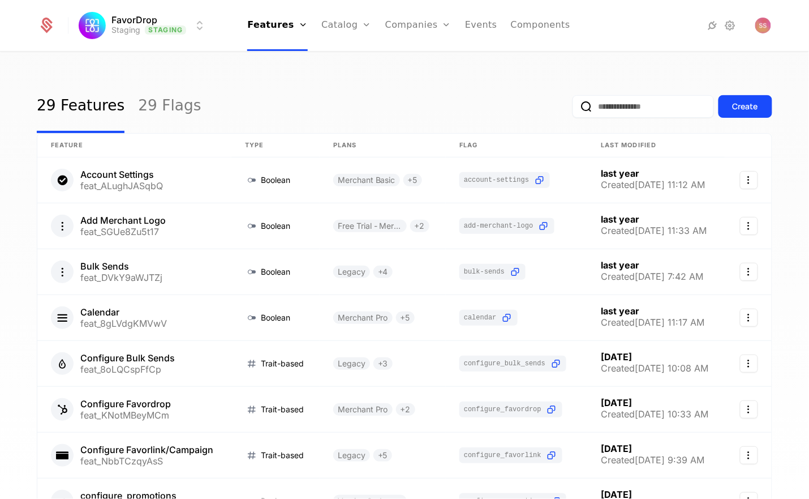
click at [622, 111] on input "email" at bounding box center [643, 106] width 141 height 23
click at [354, 58] on link "Plans" at bounding box center [364, 55] width 58 height 9
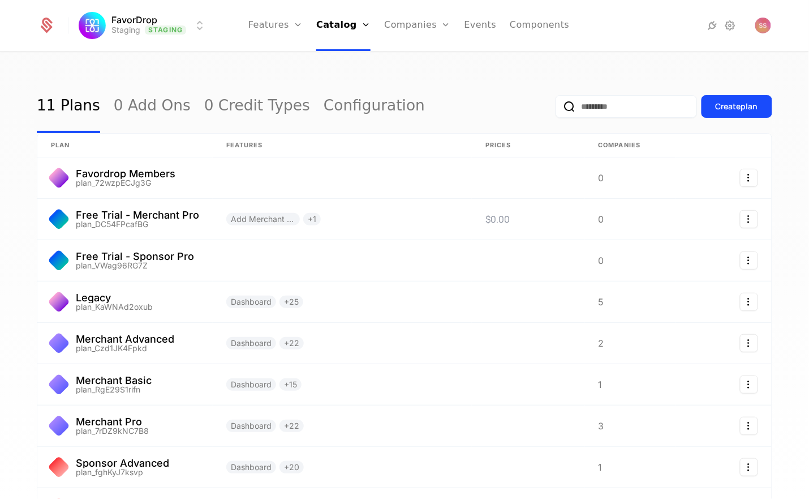
click at [576, 111] on input "email" at bounding box center [626, 106] width 141 height 23
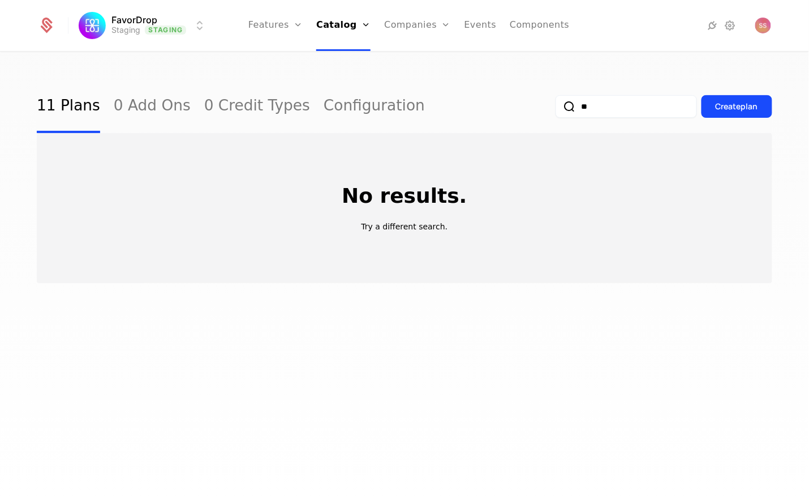
type input "*"
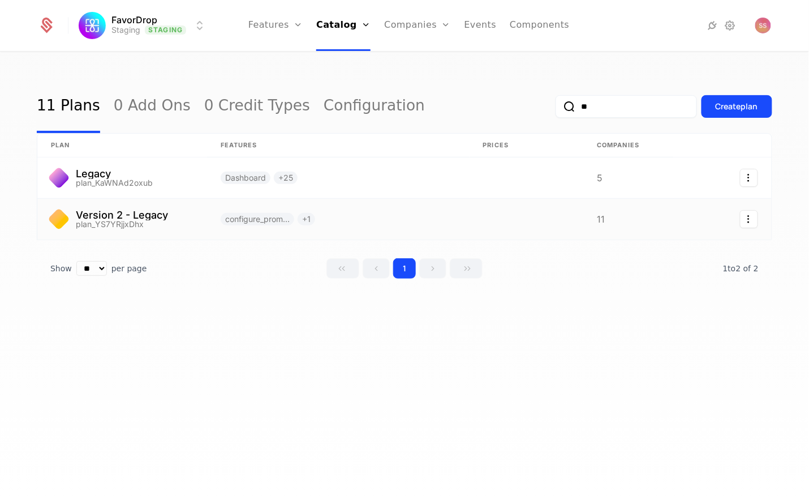
type input "**"
click at [199, 222] on link at bounding box center [122, 219] width 170 height 41
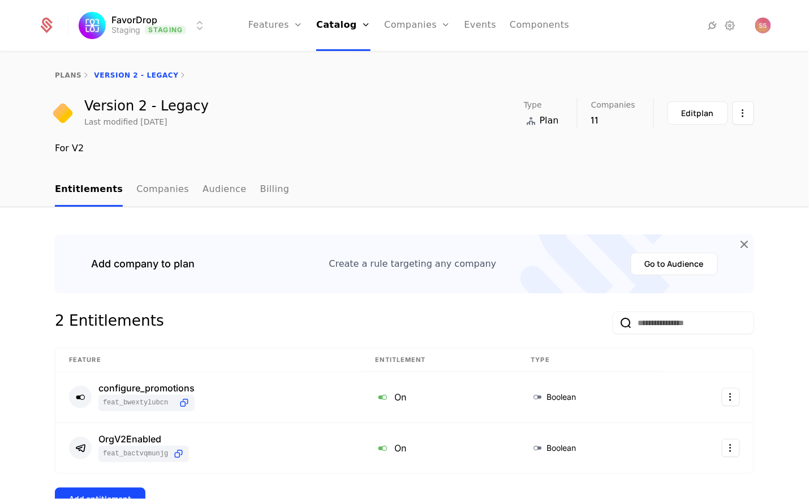
scroll to position [111, 0]
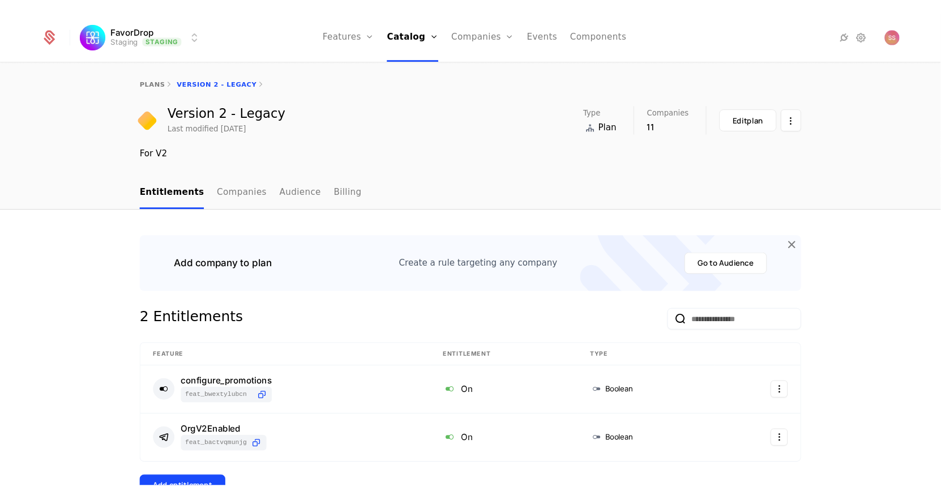
scroll to position [111, 0]
